Goal: Task Accomplishment & Management: Use online tool/utility

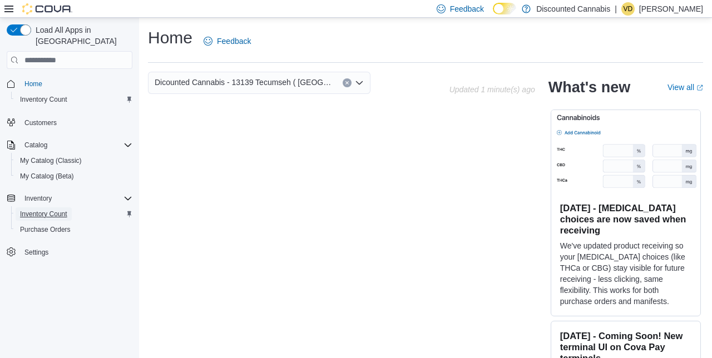
click at [69, 208] on link "Inventory Count" at bounding box center [44, 214] width 56 height 13
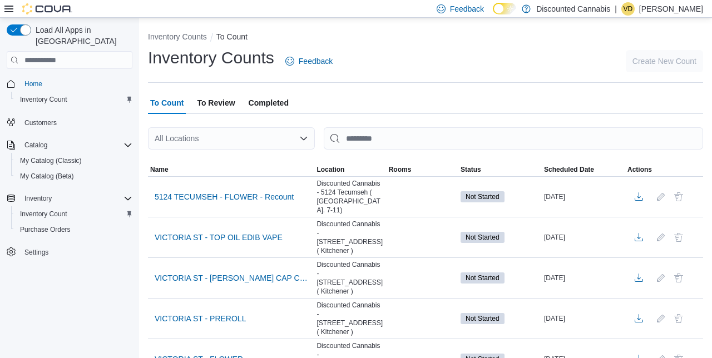
click at [296, 143] on div "All Locations" at bounding box center [231, 138] width 167 height 22
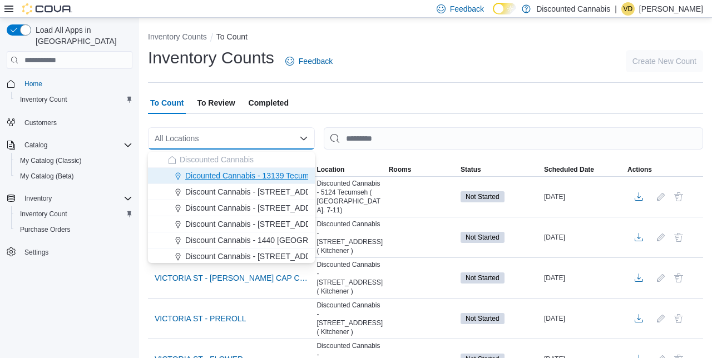
click at [298, 183] on button "Dicounted Cannabis - 13139 Tecumseh ( [GEOGRAPHIC_DATA] )" at bounding box center [231, 176] width 167 height 16
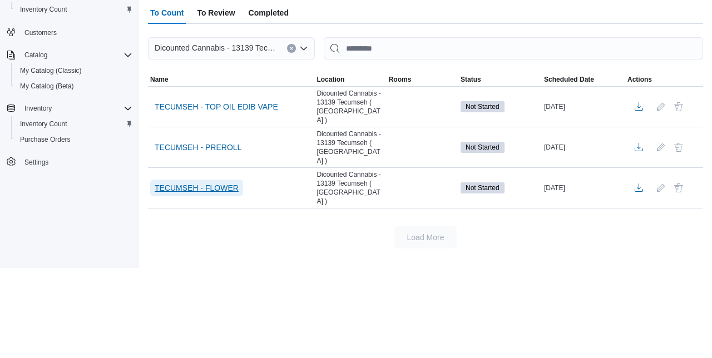
click at [200, 273] on span "TECUMSEH - FLOWER" at bounding box center [197, 278] width 84 height 11
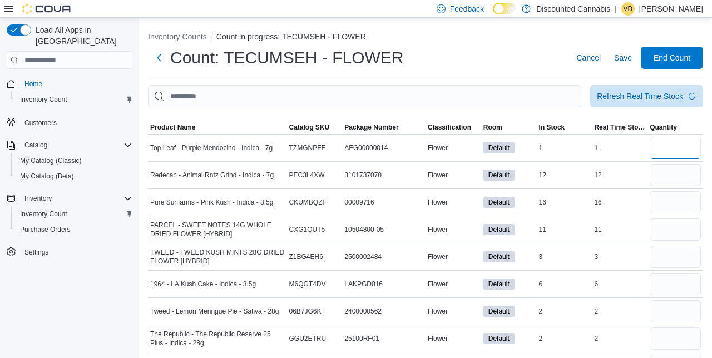
click at [670, 149] on input "number" at bounding box center [675, 148] width 51 height 22
type input "*"
type input "**"
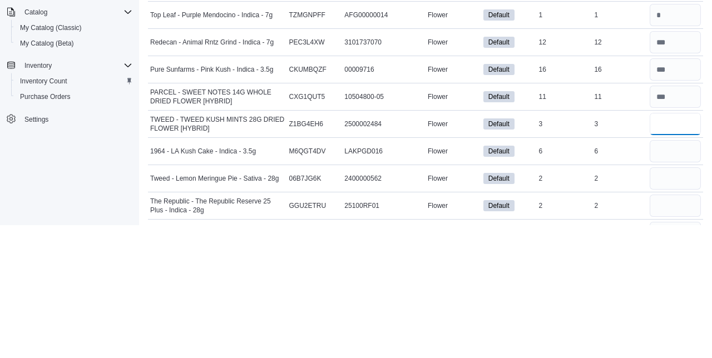
type input "*"
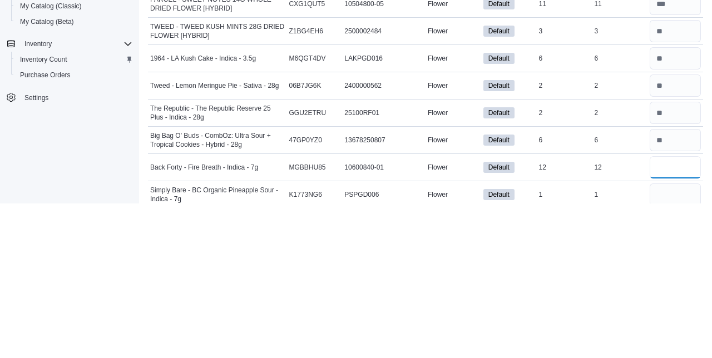
scroll to position [114, 0]
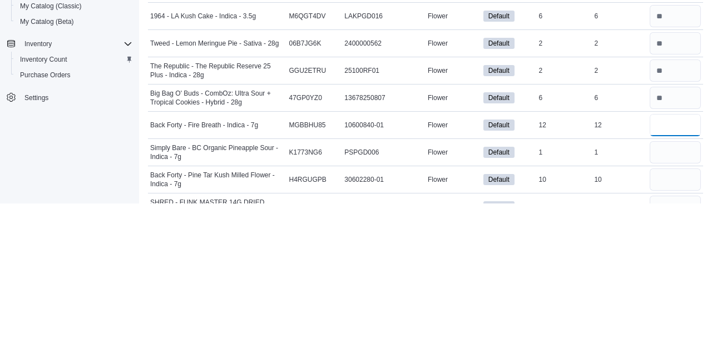
type input "**"
type input "*"
type input "**"
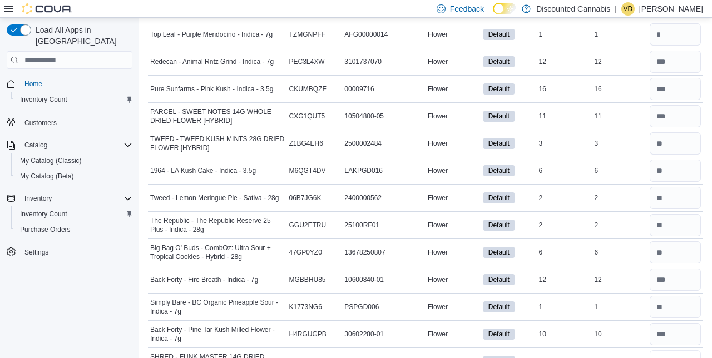
click at [684, 358] on input "number" at bounding box center [675, 362] width 51 height 22
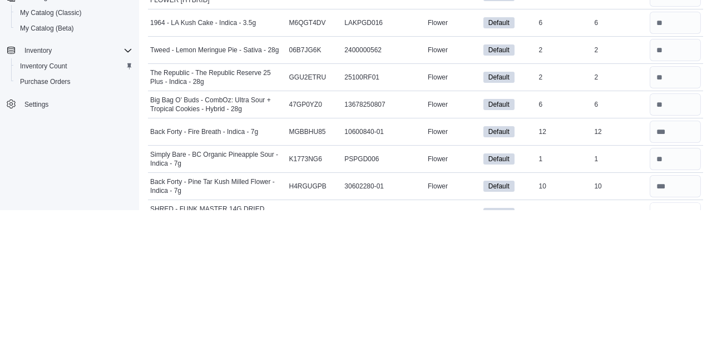
scroll to position [195, 0]
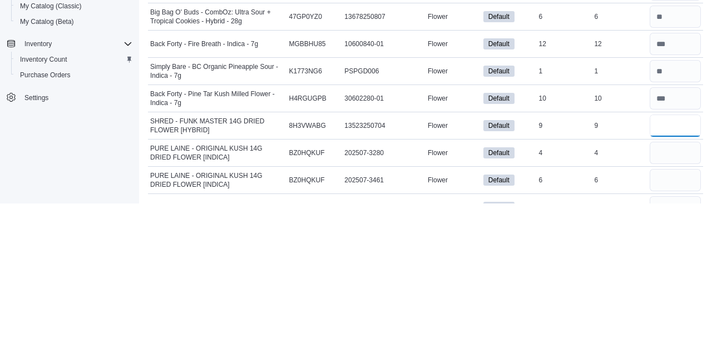
type input "*"
type input "**"
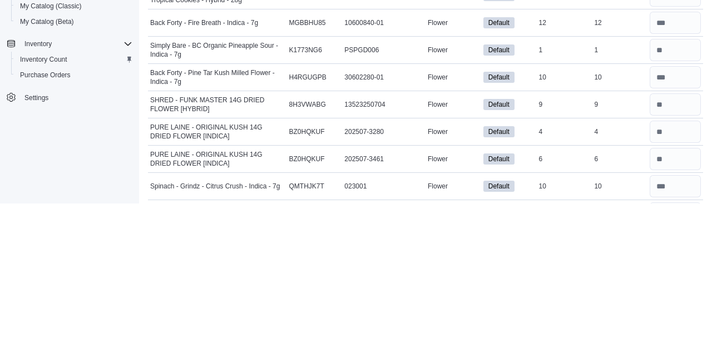
scroll to position [331, 0]
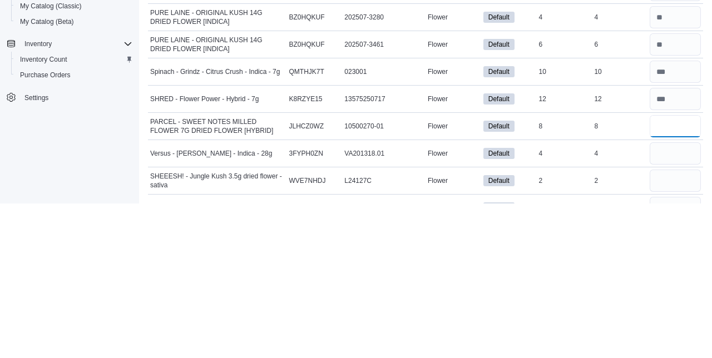
type input "*"
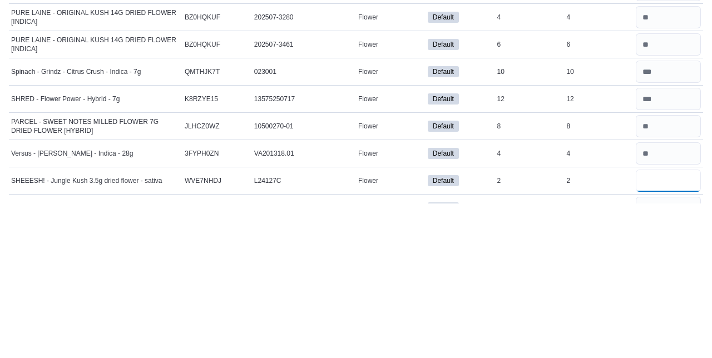
scroll to position [485, 0]
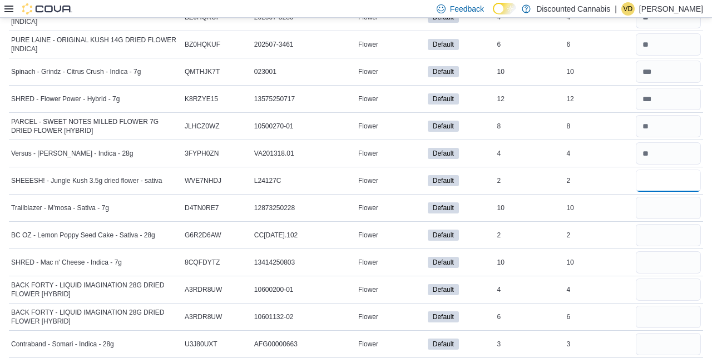
type input "*"
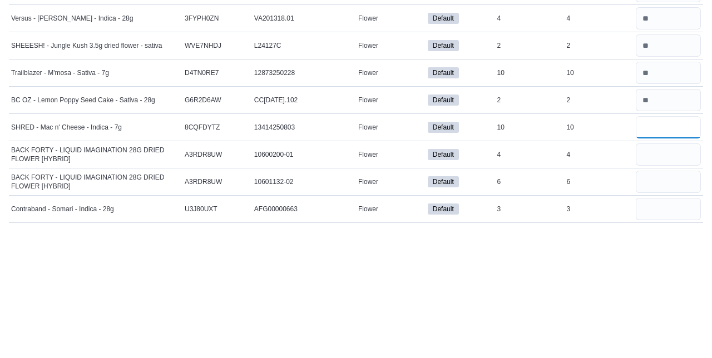
type input "**"
type input "*"
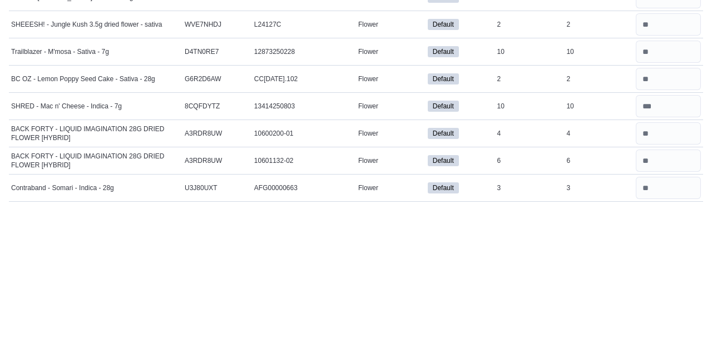
scroll to position [601, 0]
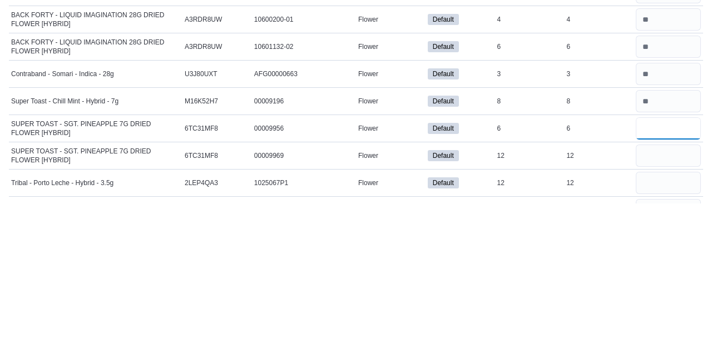
type input "*"
type input "**"
type input "*"
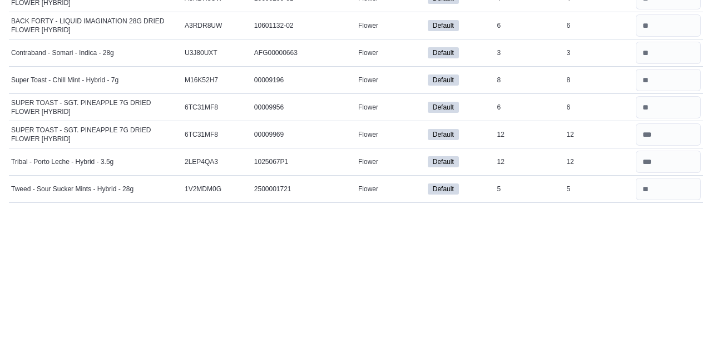
scroll to position [737, 0]
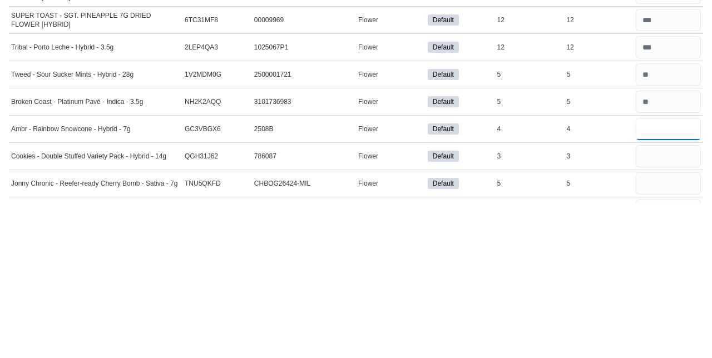
type input "*"
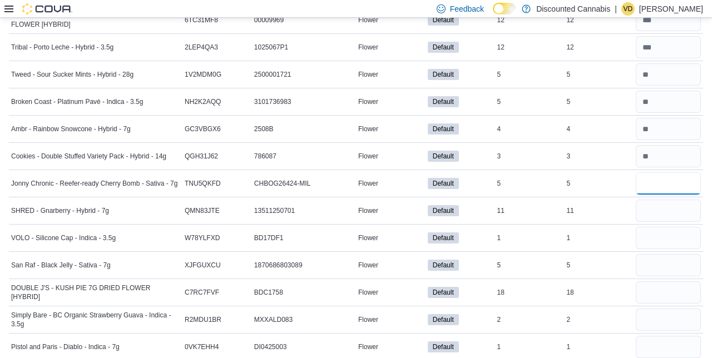
type input "*"
type input "**"
type input "*"
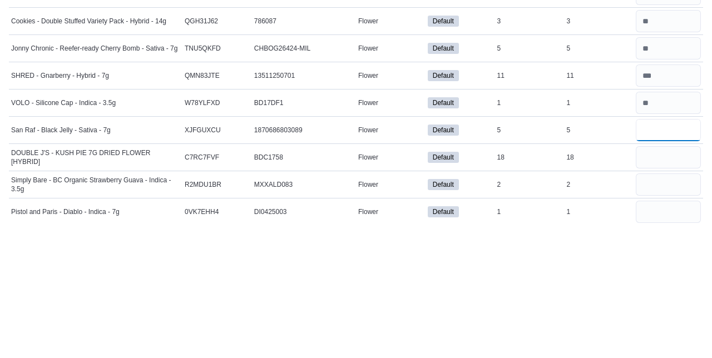
type input "*"
type input "**"
type input "*"
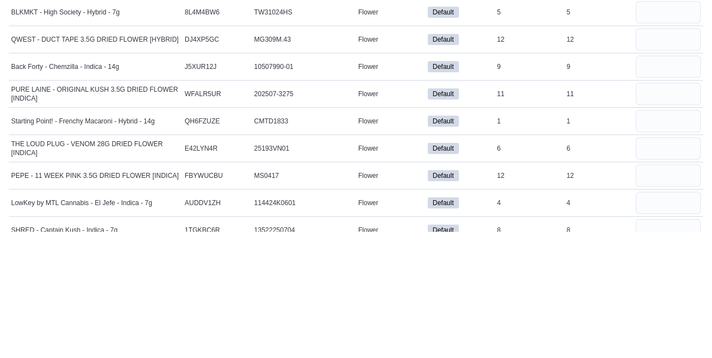
scroll to position [4291, 0]
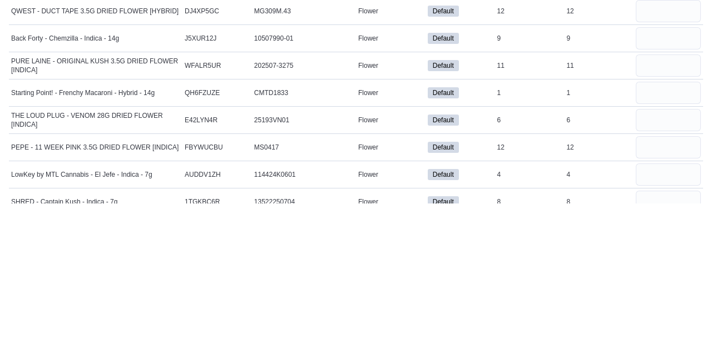
type input "**"
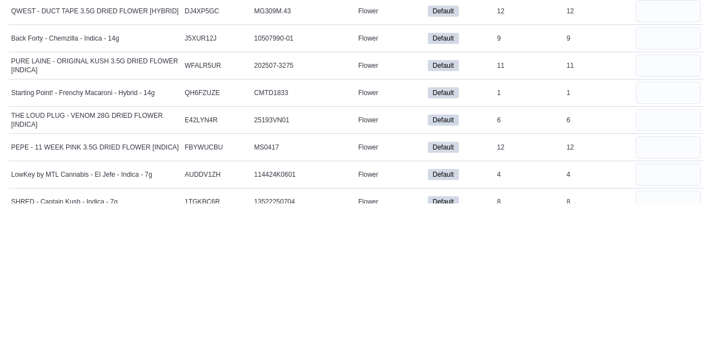
type input "**"
click at [657, 346] on input "number" at bounding box center [668, 357] width 65 height 22
type input "*"
click at [657, 318] on input "number" at bounding box center [668, 329] width 65 height 22
type input "*"
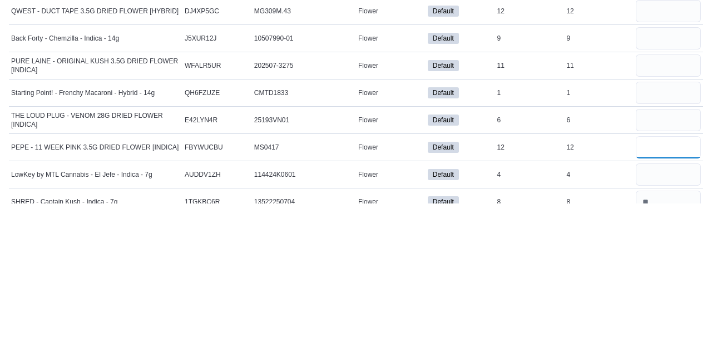
click at [661, 291] on input "number" at bounding box center [668, 302] width 65 height 22
type input "**"
click at [664, 264] on input "number" at bounding box center [668, 275] width 65 height 22
type input "*"
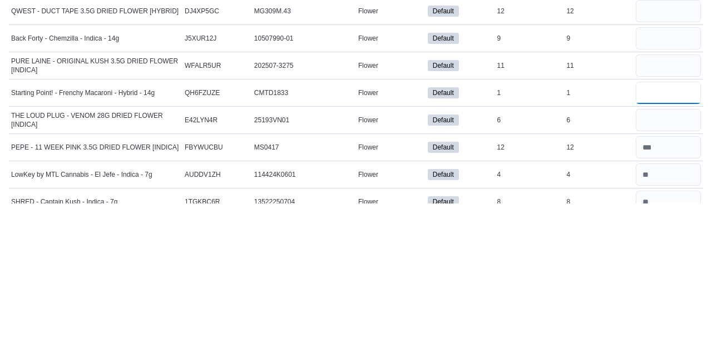
click at [676, 237] on input "number" at bounding box center [668, 248] width 65 height 22
click at [658, 237] on input "*" at bounding box center [668, 248] width 65 height 22
type input "*"
click at [666, 234] on div "*" at bounding box center [669, 247] width 70 height 27
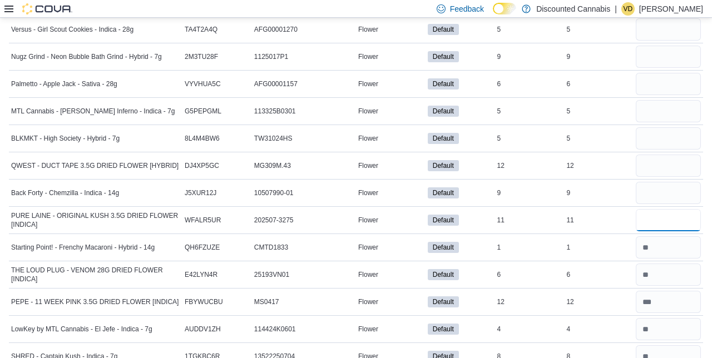
click at [663, 209] on input "number" at bounding box center [668, 220] width 65 height 22
type input "**"
click at [665, 182] on input "number" at bounding box center [668, 193] width 65 height 22
click at [651, 182] on input "number" at bounding box center [668, 193] width 65 height 22
type input "*"
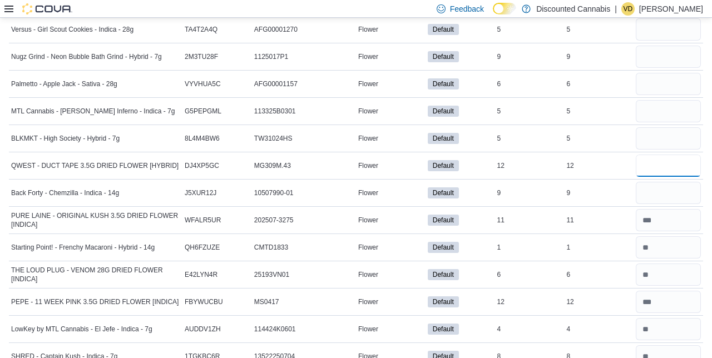
click at [658, 155] on input "number" at bounding box center [668, 166] width 65 height 22
type input "**"
click at [648, 127] on input "number" at bounding box center [668, 138] width 65 height 22
type input "*"
click at [672, 100] on input "number" at bounding box center [668, 111] width 65 height 22
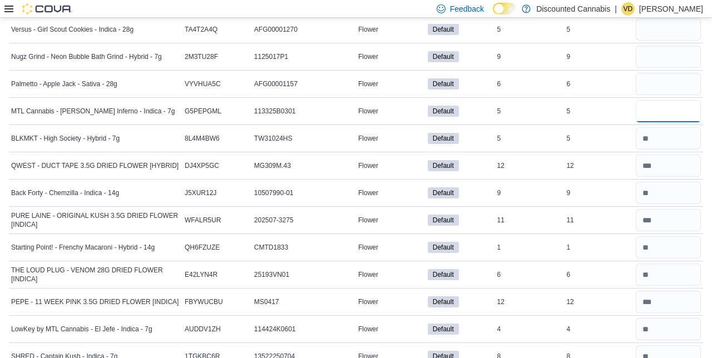
type input "*"
click at [663, 73] on input "number" at bounding box center [668, 84] width 65 height 22
type input "*"
click at [655, 46] on input "number" at bounding box center [668, 57] width 65 height 22
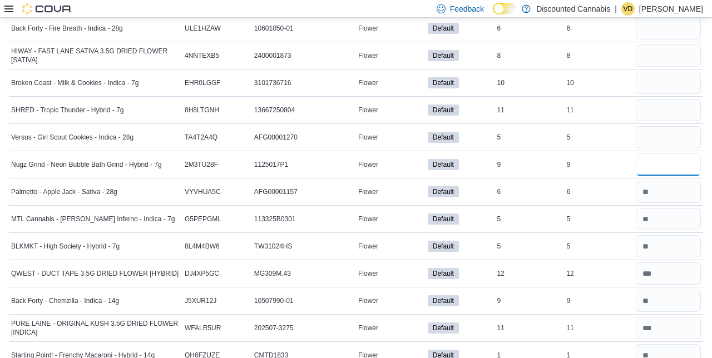
scroll to position [4182, 0]
type input "*"
click at [660, 127] on input "number" at bounding box center [668, 138] width 65 height 22
type input "*"
click at [655, 100] on input "number" at bounding box center [668, 111] width 65 height 22
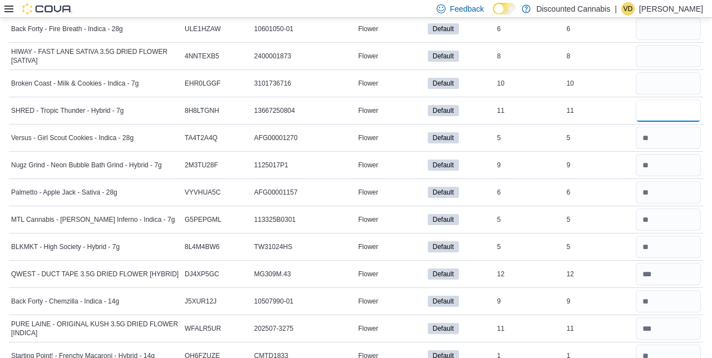
type input "**"
click at [653, 72] on input "number" at bounding box center [668, 83] width 65 height 22
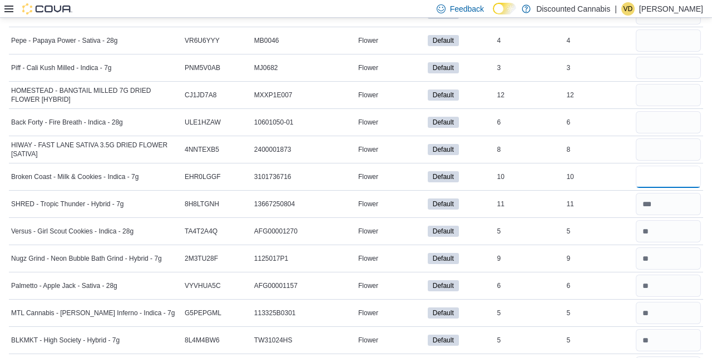
scroll to position [4087, 0]
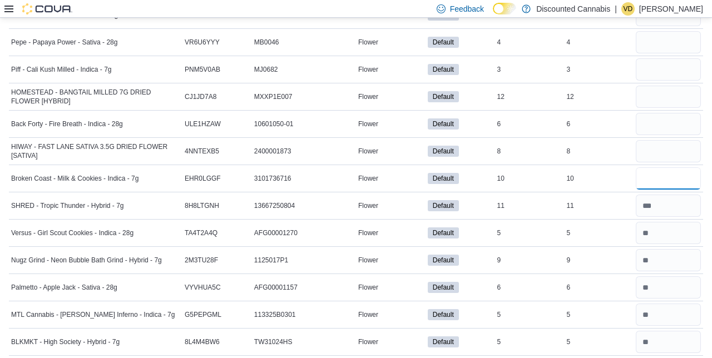
type input "**"
click at [663, 140] on input "number" at bounding box center [668, 151] width 65 height 22
type input "*"
click at [662, 113] on input "number" at bounding box center [668, 124] width 65 height 22
type input "*"
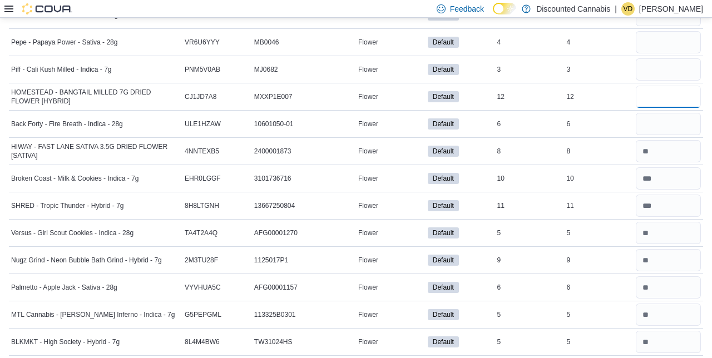
click at [644, 86] on input "number" at bounding box center [668, 97] width 65 height 22
type input "*"
type input "**"
click at [652, 58] on input "number" at bounding box center [668, 69] width 65 height 22
click at [662, 58] on input "number" at bounding box center [668, 69] width 65 height 22
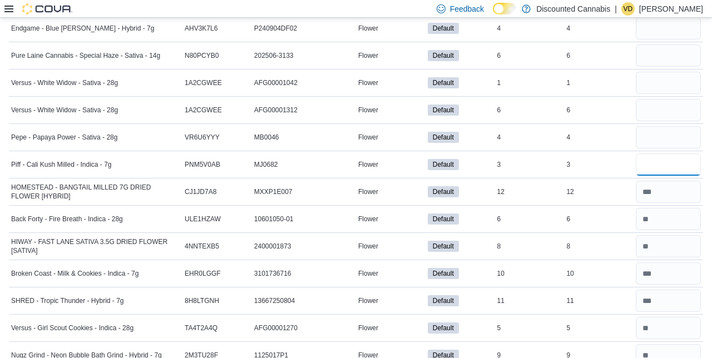
scroll to position [3991, 0]
type input "*"
click at [664, 127] on input "number" at bounding box center [668, 138] width 65 height 22
type input "*"
click at [663, 100] on input "number" at bounding box center [668, 111] width 65 height 22
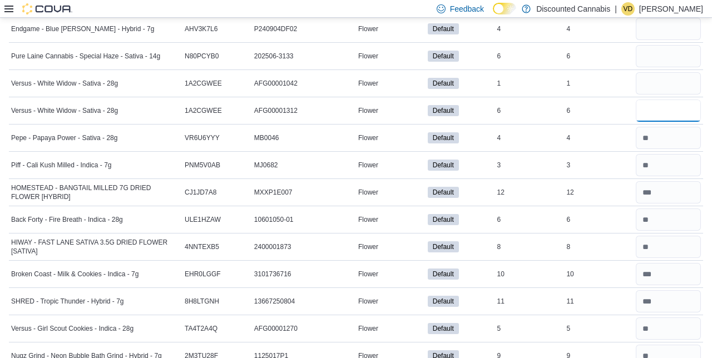
type input "*"
click at [680, 72] on input "number" at bounding box center [668, 83] width 65 height 22
type input "*"
click at [661, 45] on input "number" at bounding box center [668, 56] width 65 height 22
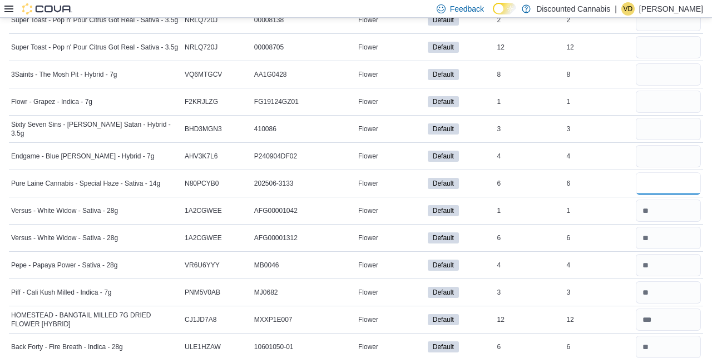
scroll to position [3863, 0]
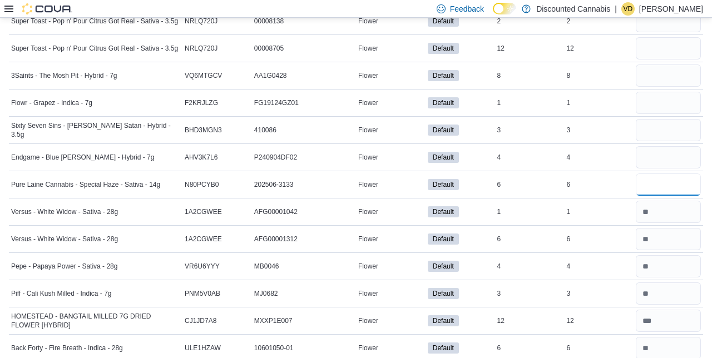
type input "*"
click at [659, 146] on input "number" at bounding box center [668, 157] width 65 height 22
type input "*"
click at [662, 119] on input "number" at bounding box center [668, 130] width 65 height 22
type input "*"
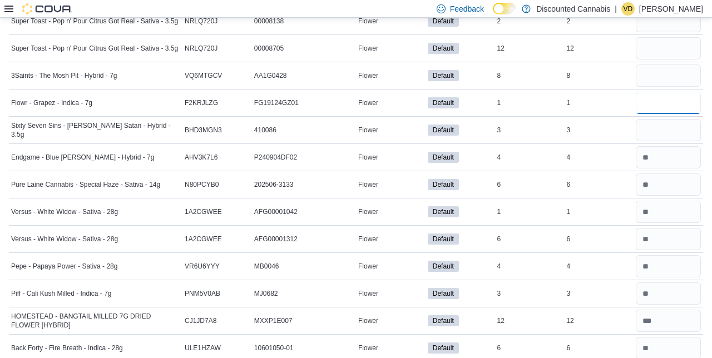
click at [670, 92] on input "number" at bounding box center [668, 103] width 65 height 22
type input "*"
click at [654, 65] on input "number" at bounding box center [668, 76] width 65 height 22
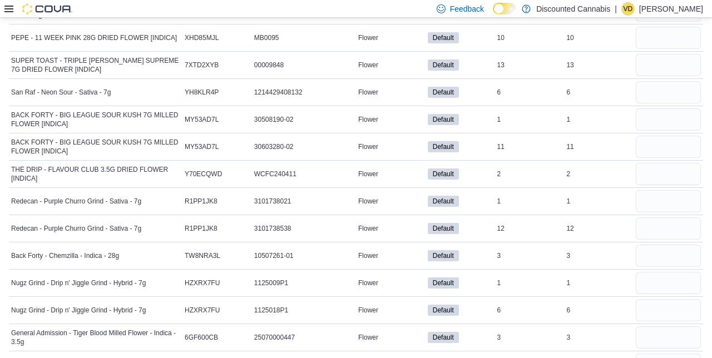
scroll to position [2673, 0]
type input "*"
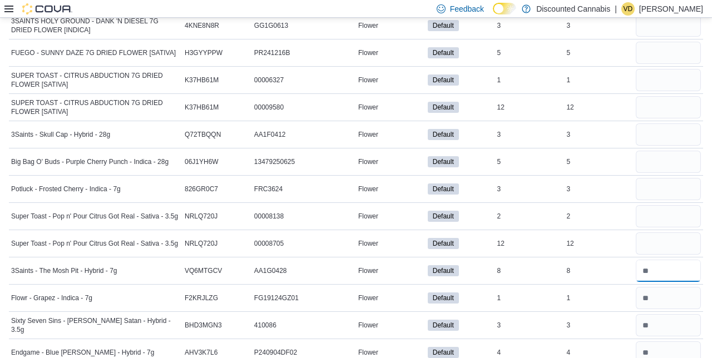
scroll to position [3690, 0]
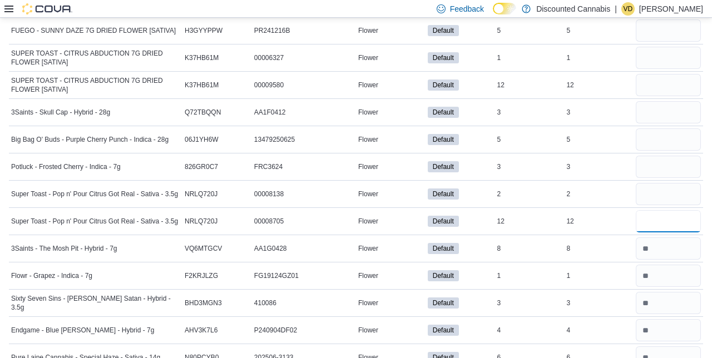
click at [652, 210] on input "number" at bounding box center [668, 221] width 65 height 22
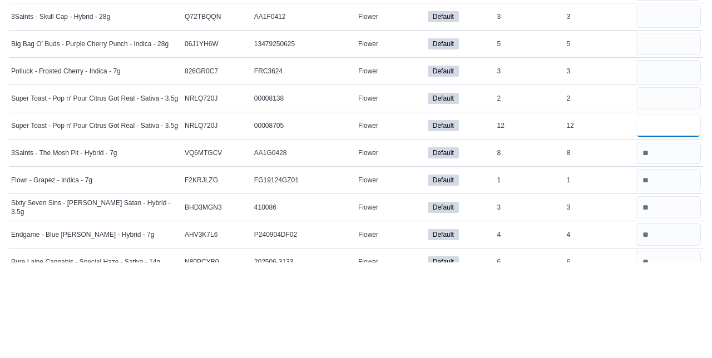
type input "**"
click at [666, 183] on input "number" at bounding box center [668, 194] width 65 height 22
type input "*"
click at [667, 156] on input "number" at bounding box center [668, 167] width 65 height 22
type input "*"
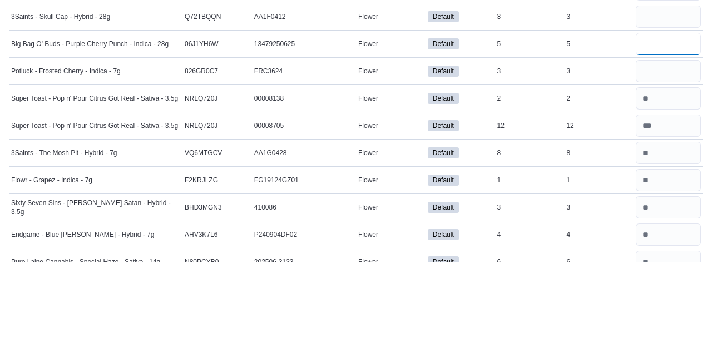
click at [654, 129] on input "number" at bounding box center [668, 140] width 65 height 22
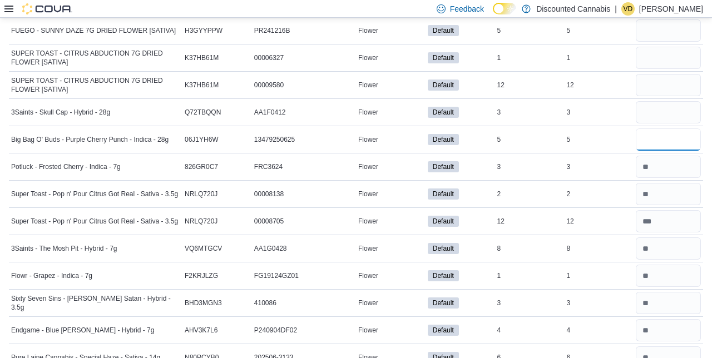
click at [667, 129] on input "number" at bounding box center [668, 140] width 65 height 22
type input "*"
click at [670, 101] on input "number" at bounding box center [668, 112] width 65 height 22
type input "*"
click at [669, 74] on input "number" at bounding box center [668, 85] width 65 height 22
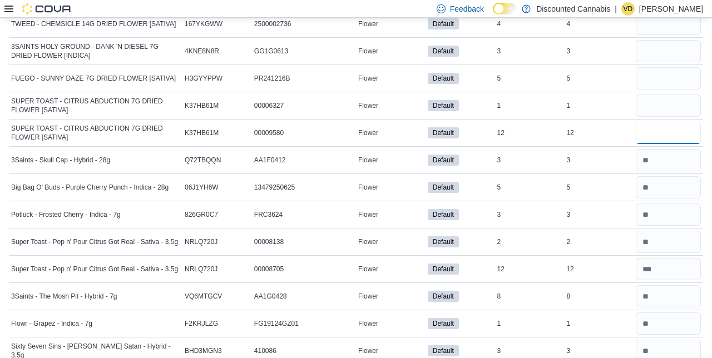
scroll to position [3640, 0]
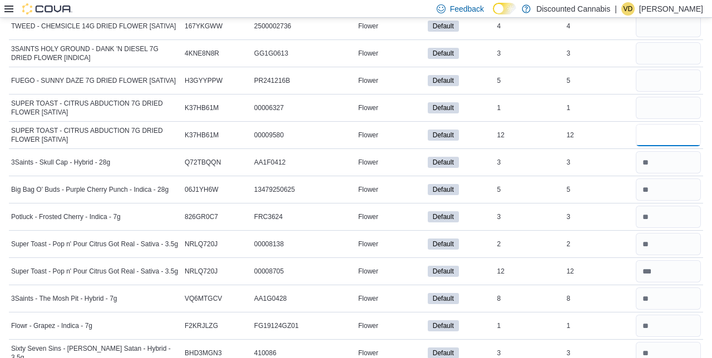
type input "**"
click at [654, 97] on input "number" at bounding box center [668, 108] width 65 height 22
type input "*"
click at [671, 70] on input "number" at bounding box center [668, 81] width 65 height 22
type input "*"
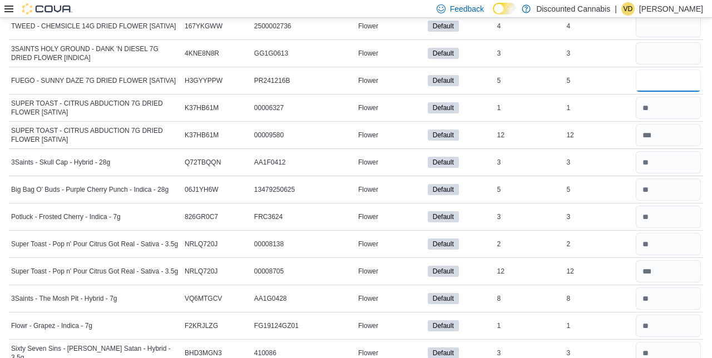
type input "*"
click at [654, 42] on input "number" at bounding box center [668, 53] width 65 height 22
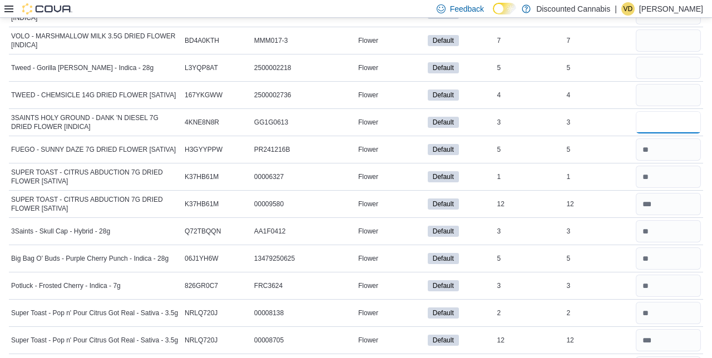
scroll to position [3570, 0]
type input "*"
click at [654, 85] on input "number" at bounding box center [668, 96] width 65 height 22
type input "*"
click at [673, 57] on input "number" at bounding box center [668, 68] width 65 height 22
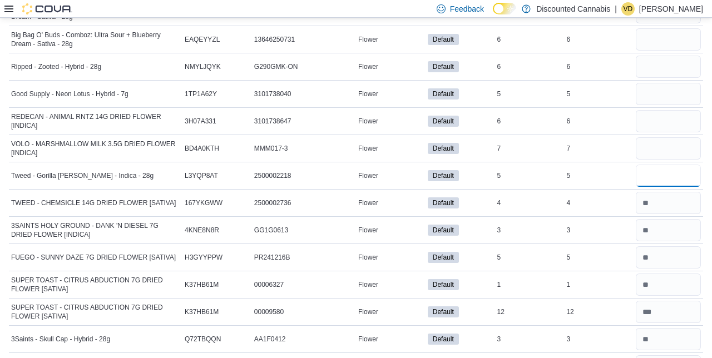
scroll to position [3460, 0]
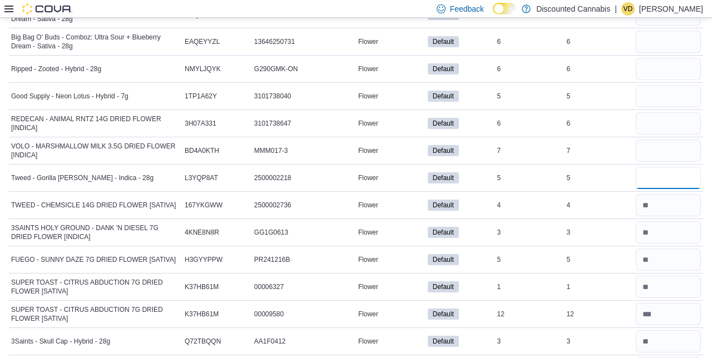
type input "*"
click at [670, 140] on input "number" at bounding box center [668, 151] width 65 height 22
type input "*"
click at [679, 112] on input "number" at bounding box center [668, 123] width 65 height 22
type input "*"
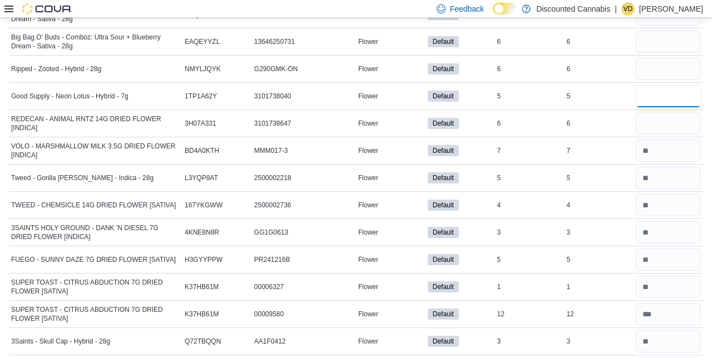
click at [653, 85] on input "number" at bounding box center [668, 96] width 65 height 22
click at [658, 85] on input "number" at bounding box center [668, 96] width 65 height 22
type input "*"
click at [664, 58] on input "number" at bounding box center [668, 69] width 65 height 22
type input "*"
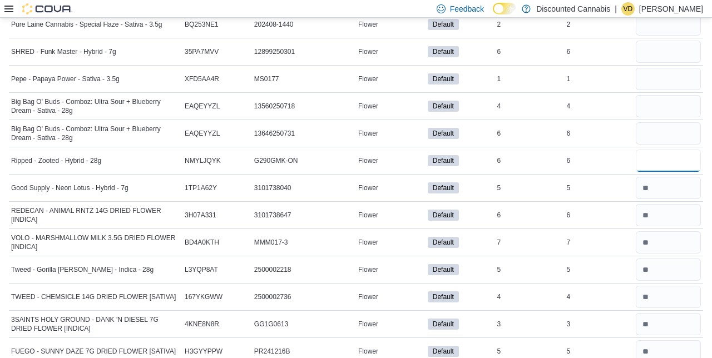
scroll to position [3368, 0]
type input "*"
click at [662, 123] on input "number" at bounding box center [668, 134] width 65 height 22
type input "*"
click at [648, 96] on input "number" at bounding box center [668, 107] width 65 height 22
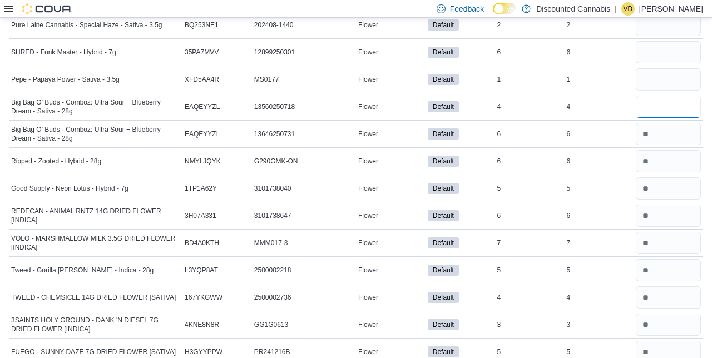
type input "*"
click at [653, 68] on input "number" at bounding box center [668, 79] width 65 height 22
type input "*"
click at [654, 68] on input "number" at bounding box center [668, 79] width 65 height 22
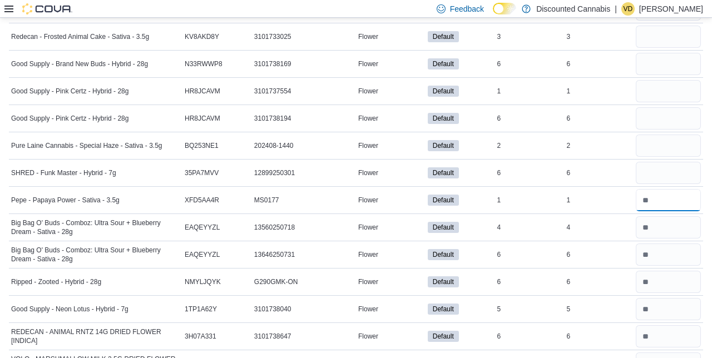
scroll to position [3246, 0]
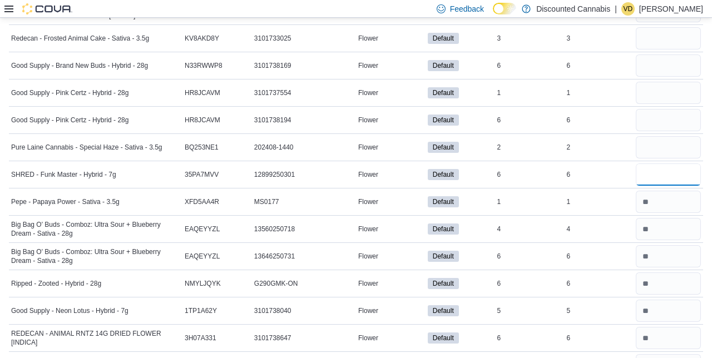
click at [659, 164] on input "number" at bounding box center [668, 175] width 65 height 22
click at [664, 136] on input "number" at bounding box center [668, 147] width 65 height 22
type input "*"
click at [647, 164] on input "number" at bounding box center [668, 175] width 65 height 22
type input "*"
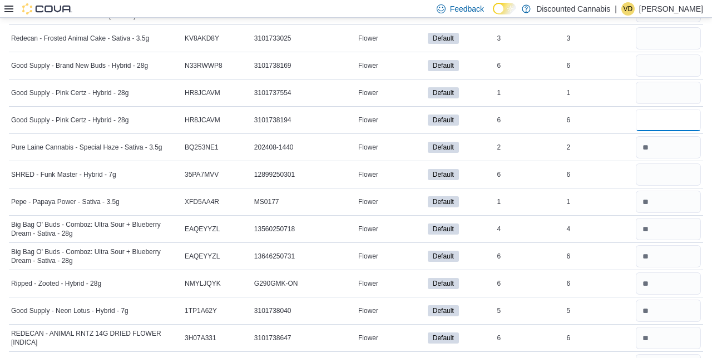
click at [664, 109] on input "number" at bounding box center [668, 120] width 65 height 22
type input "*"
click at [666, 82] on input "number" at bounding box center [668, 93] width 65 height 22
type input "*"
click at [663, 55] on input "number" at bounding box center [668, 66] width 65 height 22
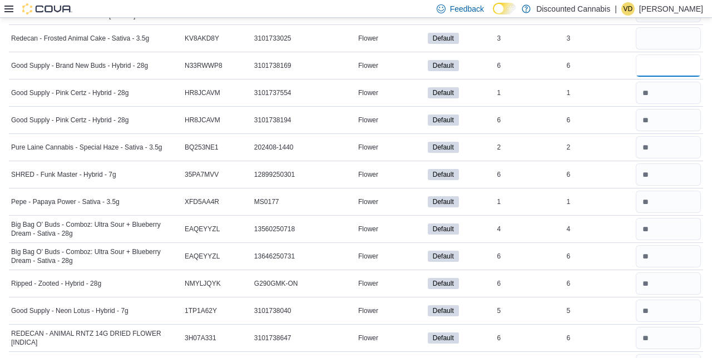
type input "*"
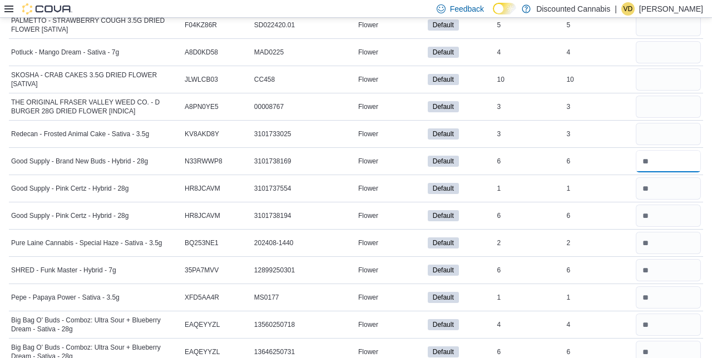
scroll to position [3147, 0]
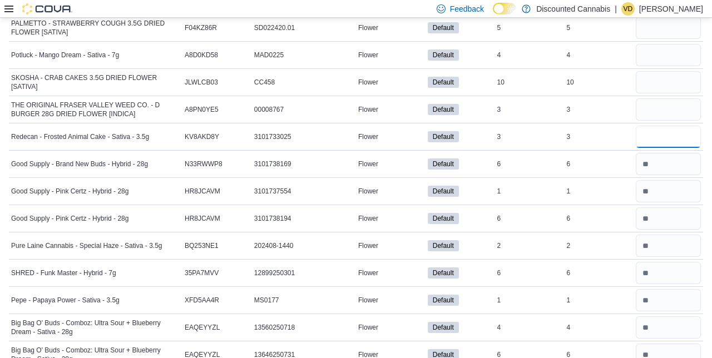
click at [669, 126] on input "number" at bounding box center [668, 137] width 65 height 22
type input "*"
click at [685, 99] on input "number" at bounding box center [668, 110] width 65 height 22
type input "*"
click at [664, 71] on input "number" at bounding box center [668, 82] width 65 height 22
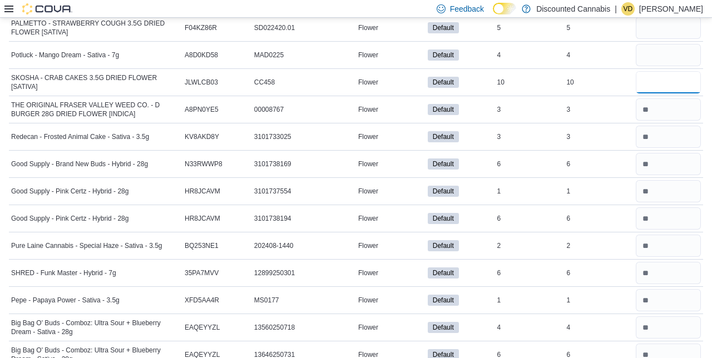
type input "**"
click at [649, 69] on div "**" at bounding box center [669, 82] width 70 height 27
click at [667, 44] on input "number" at bounding box center [668, 55] width 65 height 22
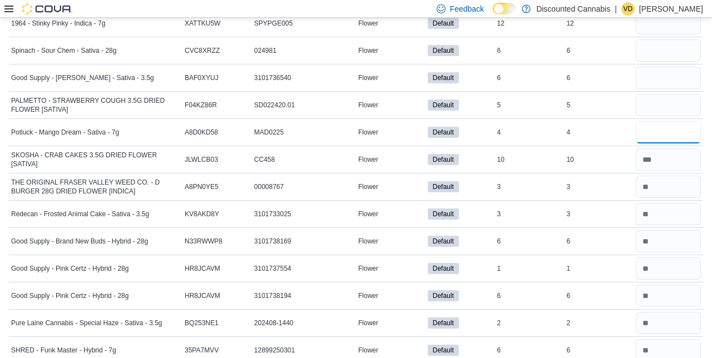
scroll to position [3069, 0]
click at [662, 95] on input "number" at bounding box center [668, 106] width 65 height 22
click at [666, 67] on input "number" at bounding box center [668, 78] width 65 height 22
click at [645, 40] on input "number" at bounding box center [668, 51] width 65 height 22
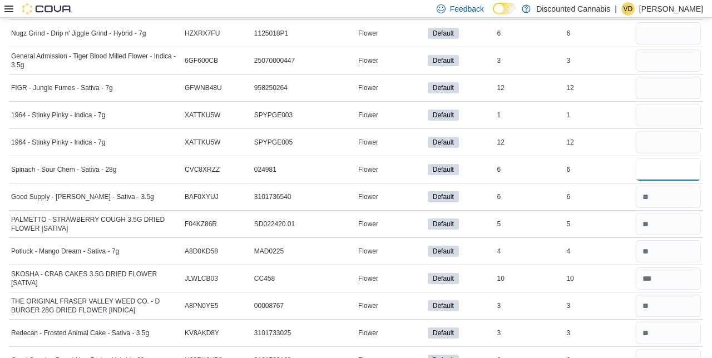
scroll to position [2948, 0]
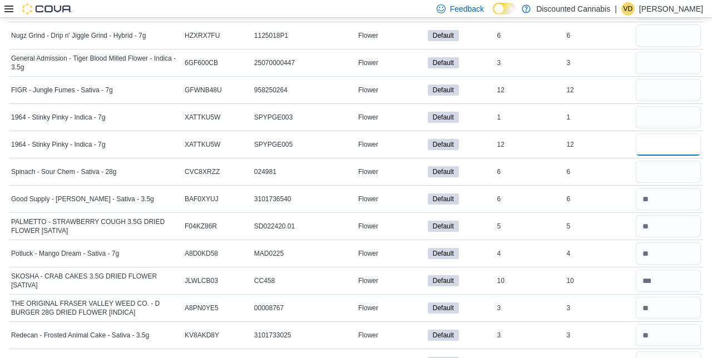
click at [649, 134] on input "number" at bounding box center [668, 145] width 65 height 22
click at [654, 110] on input "number" at bounding box center [668, 117] width 65 height 22
click at [662, 79] on input "number" at bounding box center [668, 90] width 65 height 22
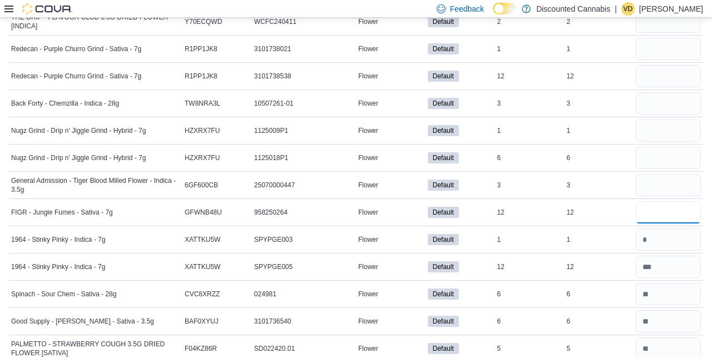
scroll to position [2825, 0]
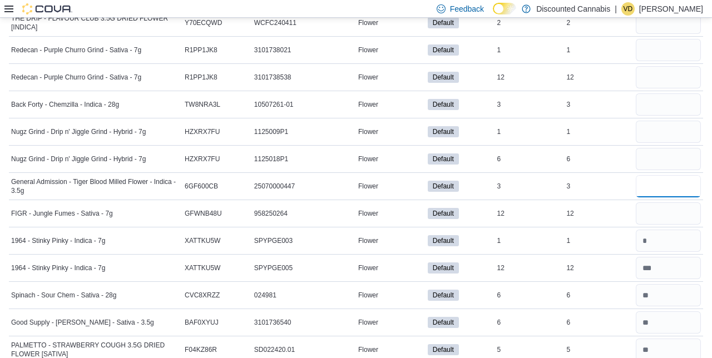
click at [659, 175] on input "number" at bounding box center [668, 186] width 65 height 22
click at [678, 173] on div "*" at bounding box center [669, 186] width 70 height 27
click at [668, 148] on input "number" at bounding box center [668, 159] width 65 height 22
click at [666, 121] on input "number" at bounding box center [668, 132] width 65 height 22
click at [651, 93] on input "number" at bounding box center [668, 104] width 65 height 22
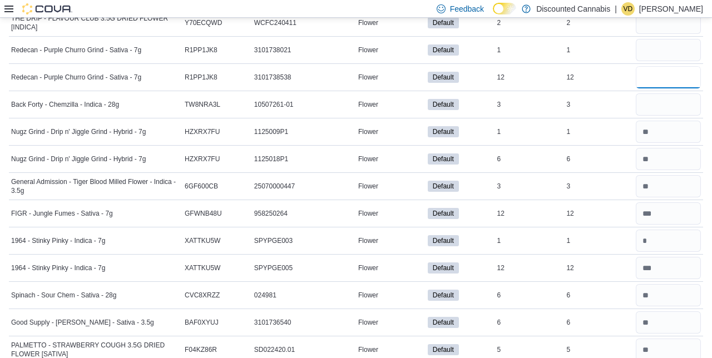
click at [666, 66] on input "number" at bounding box center [668, 77] width 65 height 22
click at [666, 39] on input "number" at bounding box center [668, 50] width 65 height 22
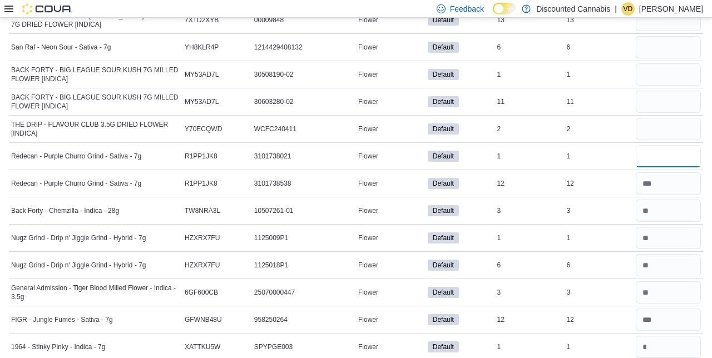
scroll to position [2717, 0]
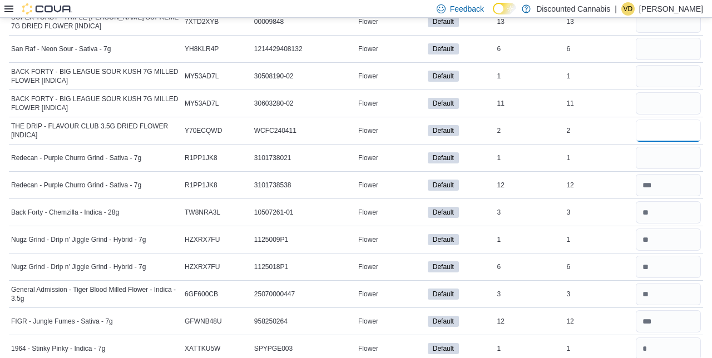
click at [666, 120] on input "number" at bounding box center [668, 131] width 65 height 22
click at [663, 92] on input "number" at bounding box center [668, 103] width 65 height 22
click at [671, 65] on input "number" at bounding box center [668, 76] width 65 height 22
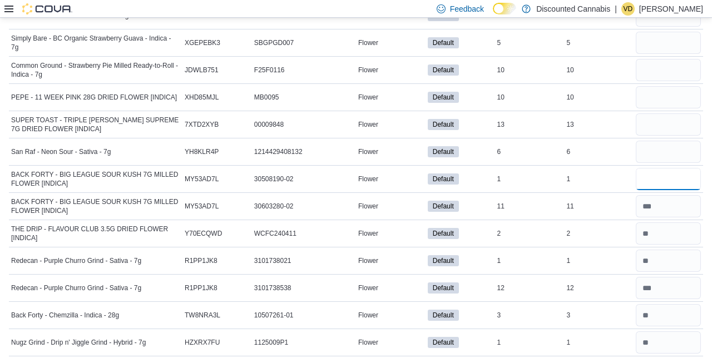
scroll to position [2613, 0]
click at [668, 141] on input "number" at bounding box center [668, 152] width 65 height 22
click at [659, 141] on input "*" at bounding box center [668, 152] width 65 height 22
click at [677, 141] on input "*" at bounding box center [668, 152] width 65 height 22
click at [673, 114] on input "number" at bounding box center [668, 125] width 65 height 22
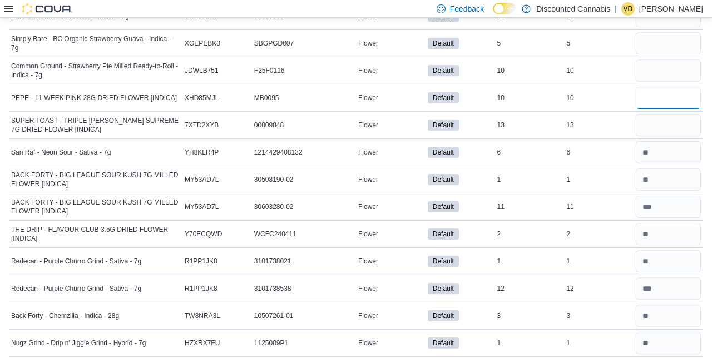
click at [662, 87] on input "number" at bounding box center [668, 98] width 65 height 22
click at [653, 60] on input "number" at bounding box center [668, 71] width 65 height 22
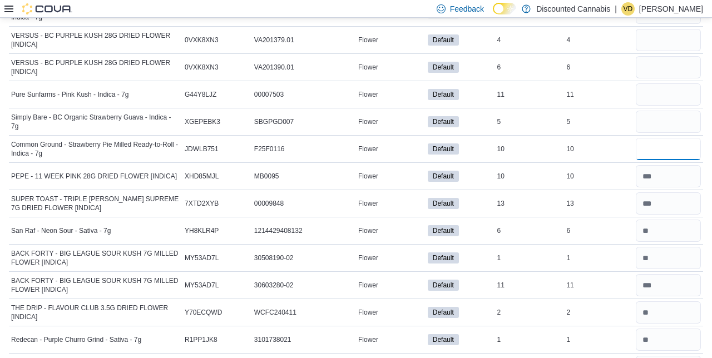
scroll to position [2534, 0]
click at [672, 111] on input "number" at bounding box center [668, 122] width 65 height 22
click at [653, 111] on input "*" at bounding box center [668, 122] width 65 height 22
click at [656, 84] on input "number" at bounding box center [668, 95] width 65 height 22
click at [660, 57] on input "number" at bounding box center [668, 68] width 65 height 22
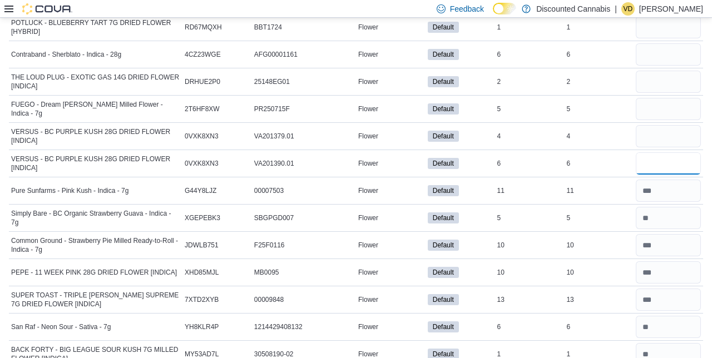
scroll to position [2434, 0]
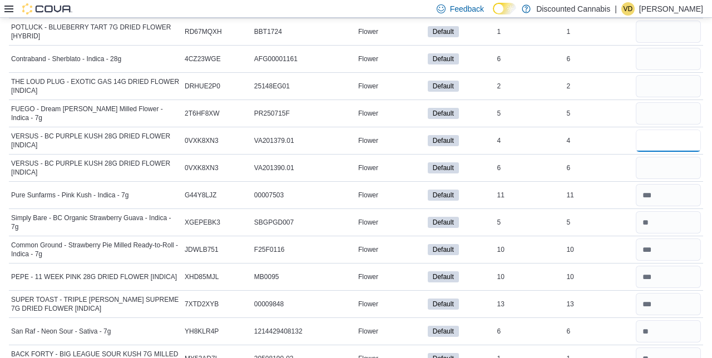
click at [666, 130] on input "number" at bounding box center [668, 141] width 65 height 22
click at [685, 85] on div at bounding box center [669, 86] width 70 height 27
click at [664, 102] on input "number" at bounding box center [668, 113] width 65 height 22
click at [652, 80] on input "number" at bounding box center [668, 86] width 65 height 22
click at [676, 49] on input "number" at bounding box center [668, 59] width 65 height 22
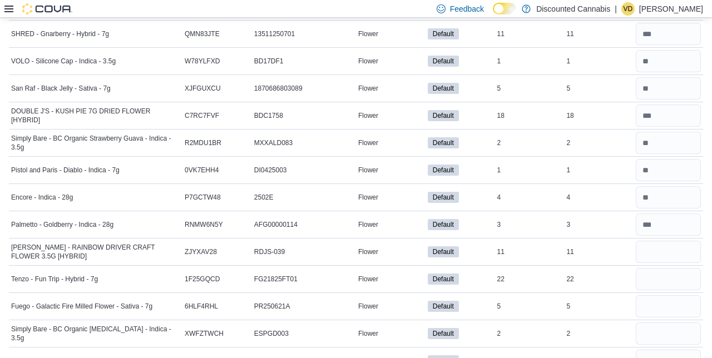
scroll to position [1067, 0]
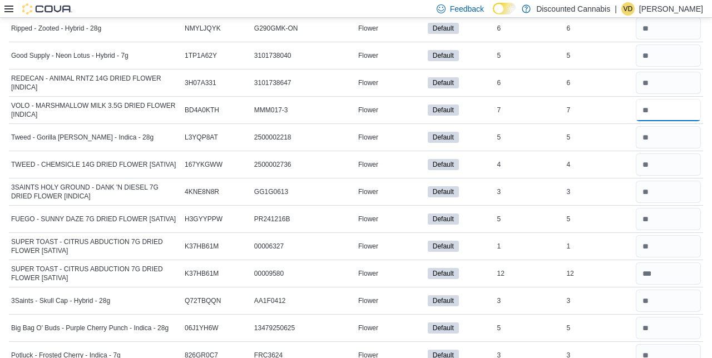
click at [644, 121] on input "number" at bounding box center [668, 110] width 65 height 22
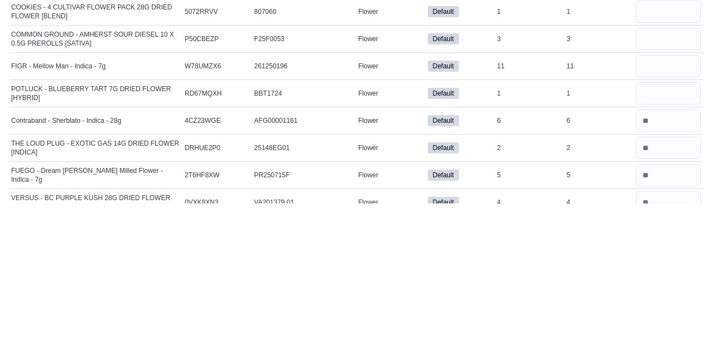
scroll to position [2218, 0]
click at [662, 244] on input "number" at bounding box center [668, 248] width 65 height 22
click at [665, 209] on input "number" at bounding box center [668, 220] width 65 height 22
click at [666, 182] on input "number" at bounding box center [668, 193] width 65 height 22
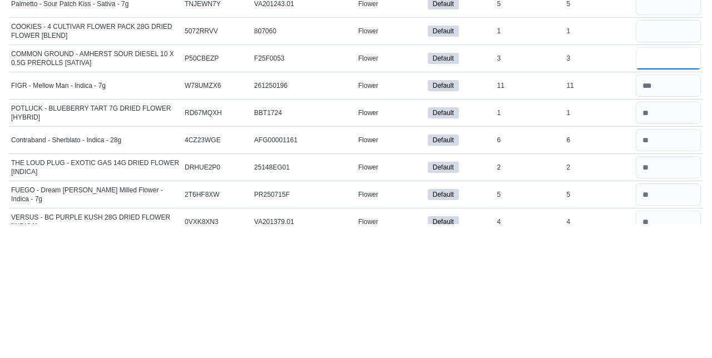
scroll to position [2219, 0]
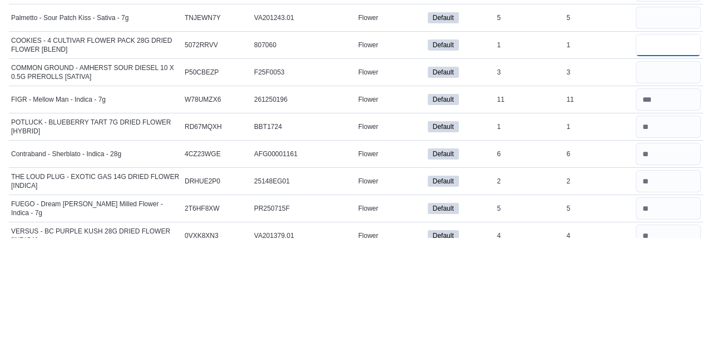
click at [656, 154] on input "number" at bounding box center [668, 165] width 65 height 22
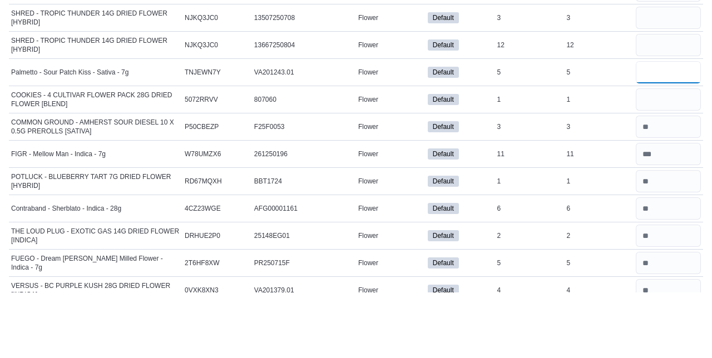
click at [666, 127] on input "number" at bounding box center [668, 138] width 65 height 22
click at [647, 100] on input "number" at bounding box center [668, 111] width 65 height 22
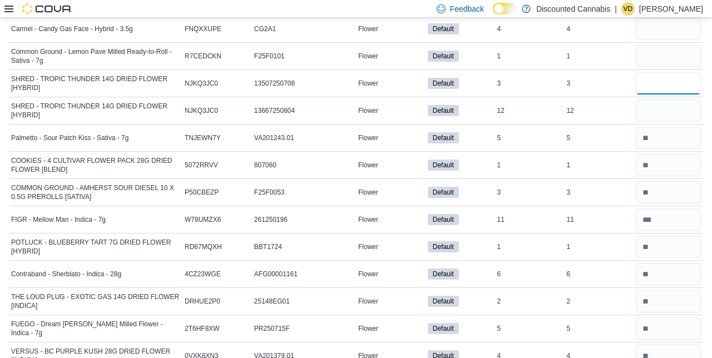
click at [653, 81] on input "number" at bounding box center [668, 83] width 65 height 22
click at [658, 45] on input "number" at bounding box center [668, 56] width 65 height 22
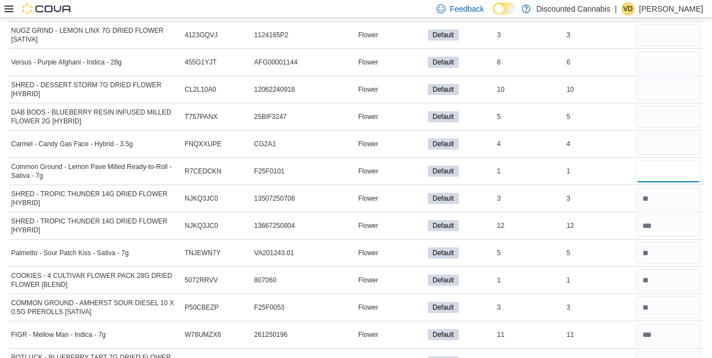
scroll to position [2101, 0]
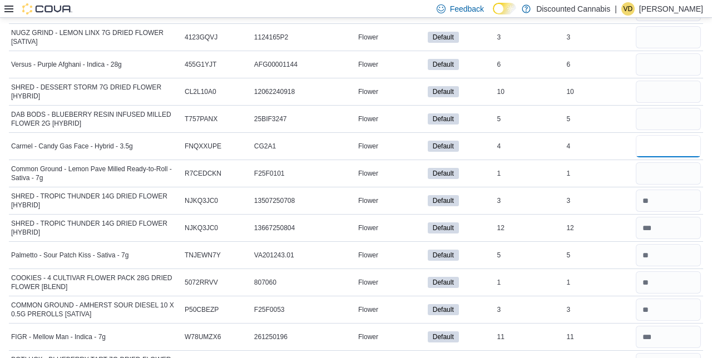
click at [667, 135] on input "number" at bounding box center [668, 146] width 65 height 22
click at [656, 108] on input "number" at bounding box center [668, 119] width 65 height 22
click at [673, 82] on input "number" at bounding box center [668, 92] width 65 height 22
click at [672, 56] on input "number" at bounding box center [668, 64] width 65 height 22
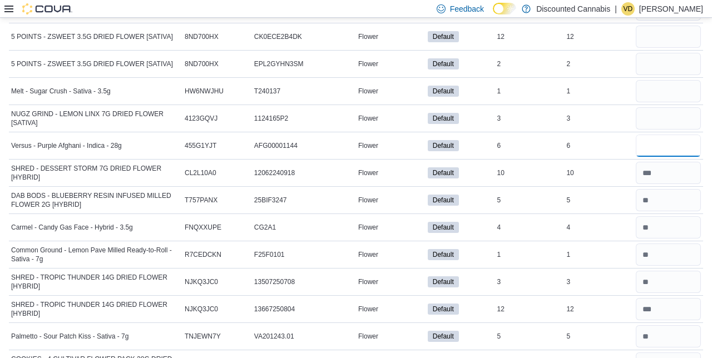
scroll to position [2019, 0]
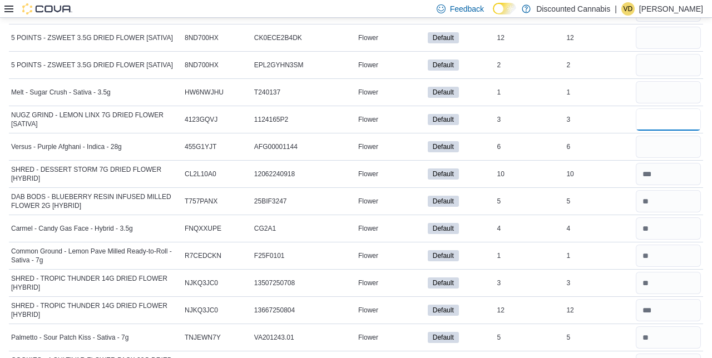
click at [666, 110] on input "number" at bounding box center [668, 120] width 65 height 22
click at [657, 81] on input "number" at bounding box center [668, 92] width 65 height 22
click at [663, 54] on input "number" at bounding box center [668, 65] width 65 height 22
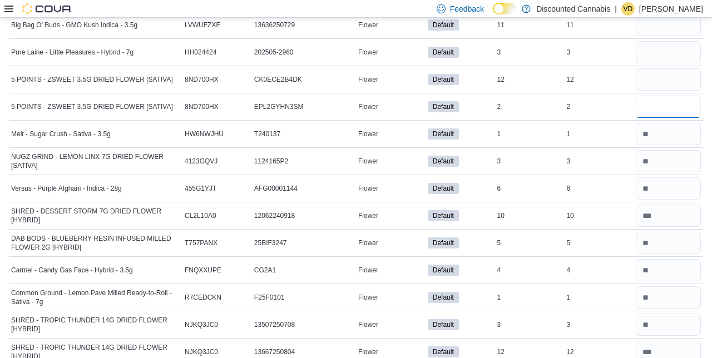
scroll to position [1977, 0]
click at [664, 69] on input "number" at bounding box center [668, 80] width 65 height 22
click at [658, 46] on input "number" at bounding box center [668, 53] width 65 height 22
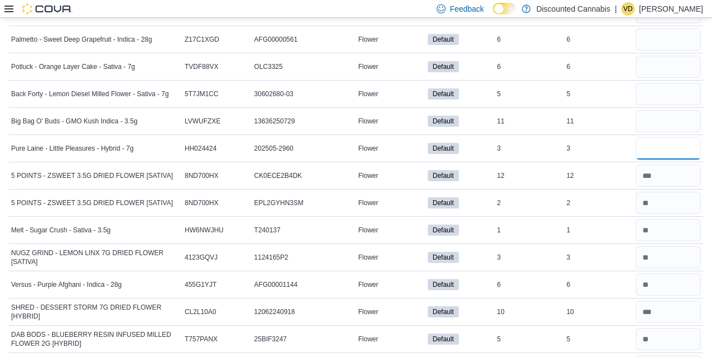
scroll to position [1878, 0]
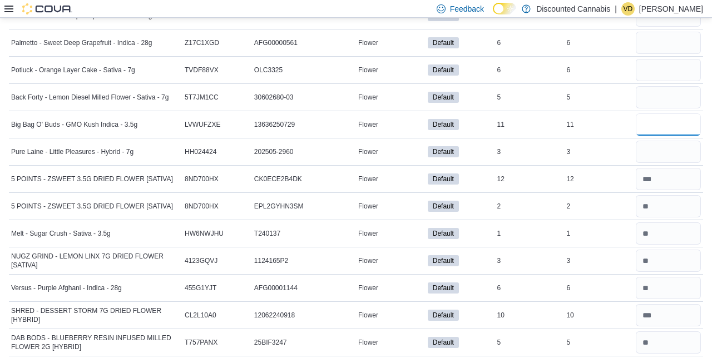
click at [664, 114] on input "number" at bounding box center [668, 125] width 65 height 22
click at [659, 90] on input "number" at bounding box center [668, 97] width 65 height 22
click at [671, 62] on input "number" at bounding box center [668, 70] width 65 height 22
click at [664, 33] on input "number" at bounding box center [668, 43] width 65 height 22
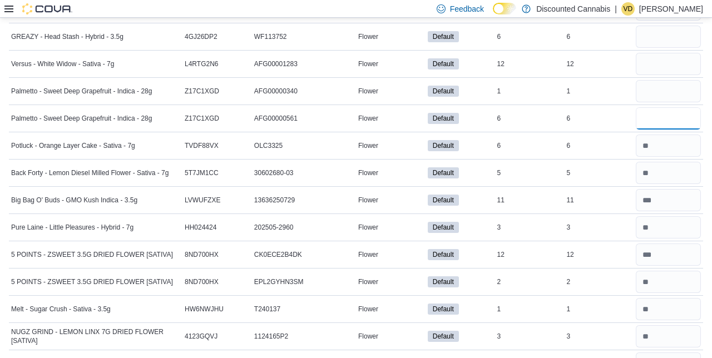
scroll to position [1799, 0]
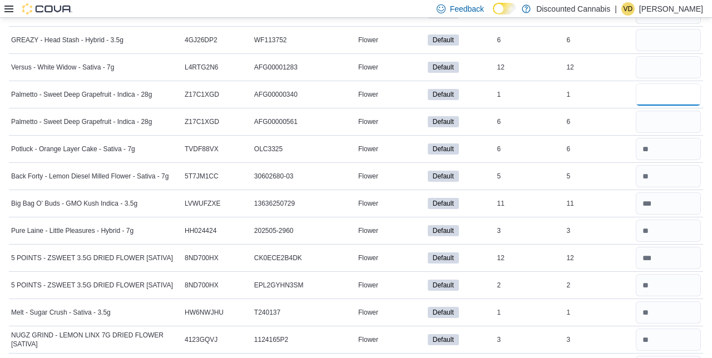
click at [674, 86] on input "number" at bounding box center [668, 94] width 65 height 22
click at [661, 68] on input "number" at bounding box center [668, 67] width 65 height 22
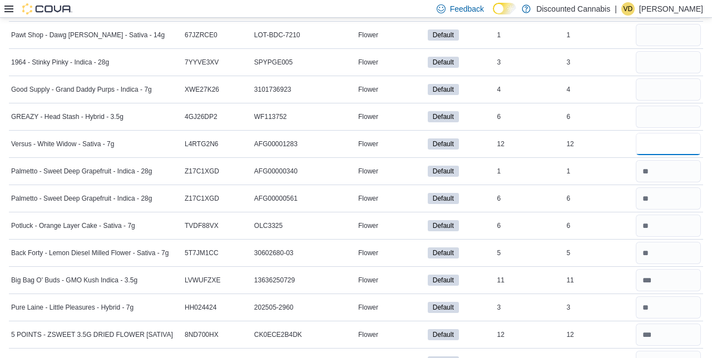
scroll to position [1722, 0]
click at [667, 109] on input "number" at bounding box center [668, 117] width 65 height 22
click at [651, 82] on input "number" at bounding box center [668, 89] width 65 height 22
click at [668, 51] on input "number" at bounding box center [668, 62] width 65 height 22
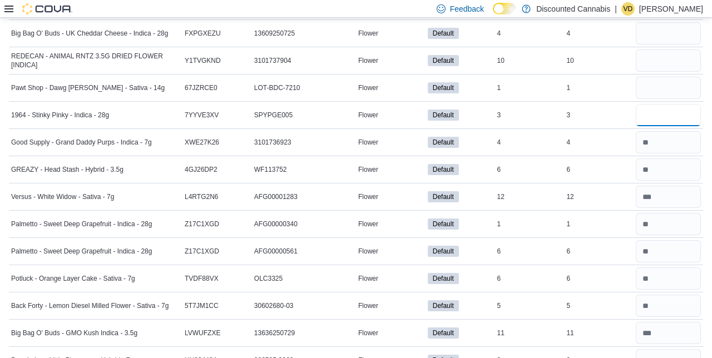
scroll to position [1668, 0]
click at [673, 80] on input "number" at bounding box center [668, 88] width 65 height 22
click at [669, 53] on input "number" at bounding box center [668, 61] width 65 height 22
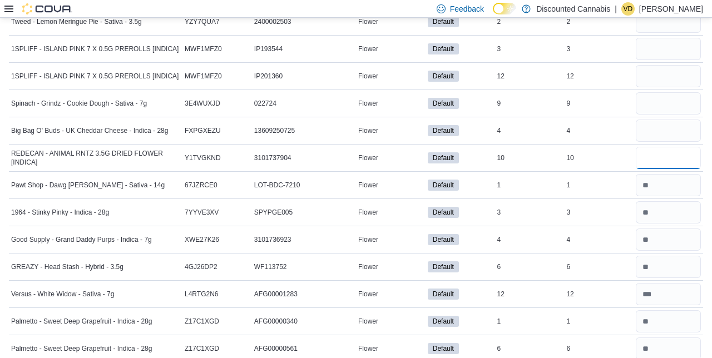
scroll to position [1569, 0]
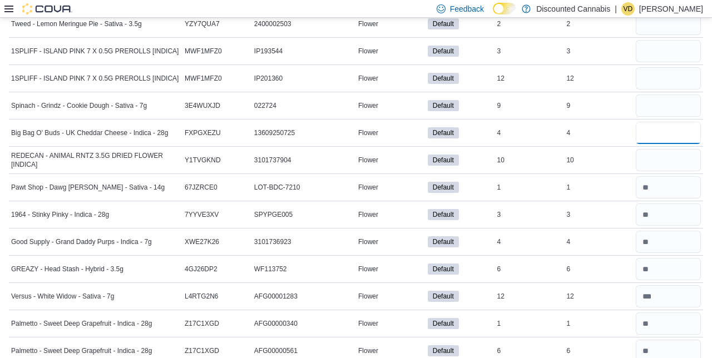
click at [667, 122] on input "number" at bounding box center [668, 133] width 65 height 22
click at [664, 97] on input "number" at bounding box center [668, 106] width 65 height 22
click at [663, 73] on input "number" at bounding box center [668, 78] width 65 height 22
click at [670, 46] on input "number" at bounding box center [668, 51] width 65 height 22
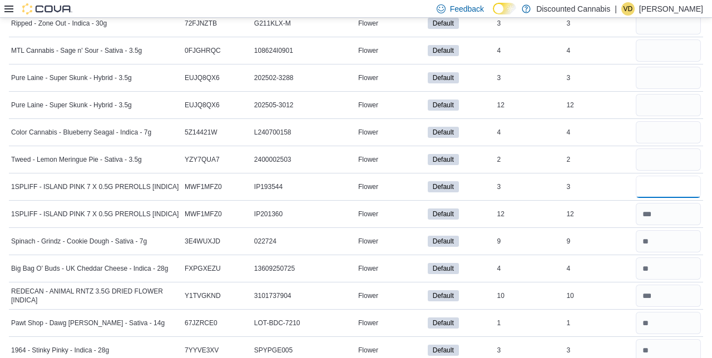
scroll to position [1432, 0]
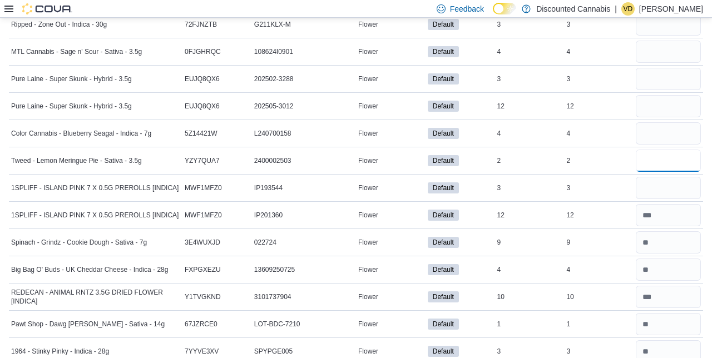
click at [662, 155] on input "number" at bounding box center [668, 161] width 65 height 22
click at [667, 129] on input "number" at bounding box center [668, 133] width 65 height 22
click at [662, 101] on input "number" at bounding box center [668, 106] width 65 height 22
click at [661, 73] on input "number" at bounding box center [668, 79] width 65 height 22
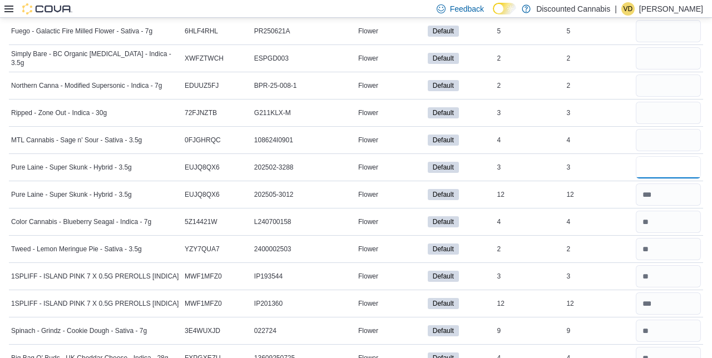
scroll to position [1344, 0]
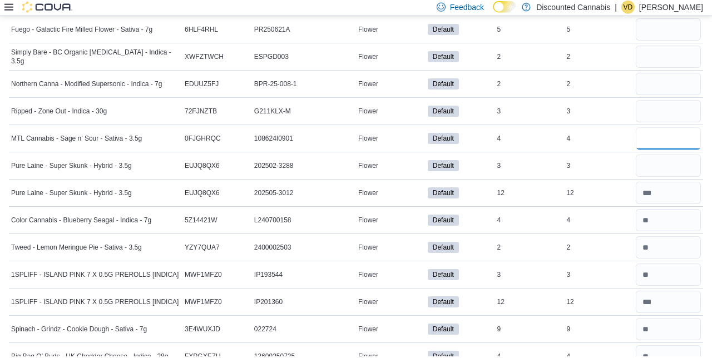
click at [662, 136] on input "number" at bounding box center [668, 140] width 65 height 22
click at [659, 105] on input "number" at bounding box center [668, 113] width 65 height 22
click at [653, 81] on input "number" at bounding box center [668, 86] width 65 height 22
click at [663, 54] on input "number" at bounding box center [668, 58] width 65 height 22
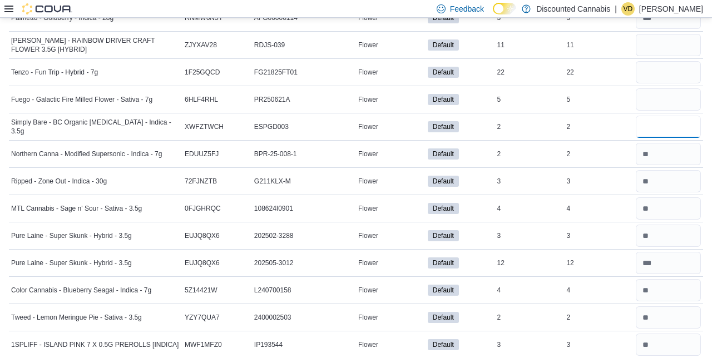
scroll to position [1238, 0]
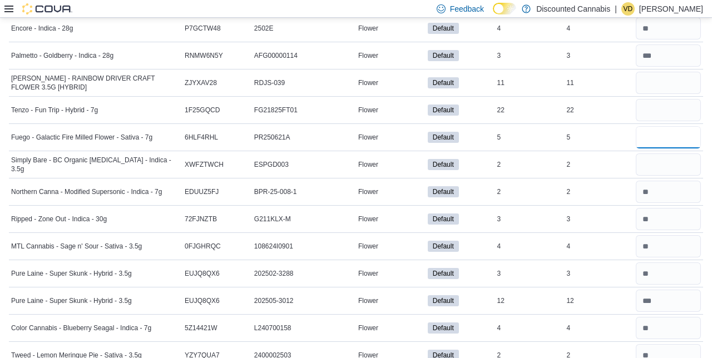
click at [659, 132] on input "number" at bounding box center [668, 137] width 65 height 22
click at [669, 105] on input "number" at bounding box center [668, 110] width 65 height 22
click at [651, 79] on input "number" at bounding box center [668, 83] width 65 height 22
click at [532, 132] on div "5" at bounding box center [530, 137] width 70 height 13
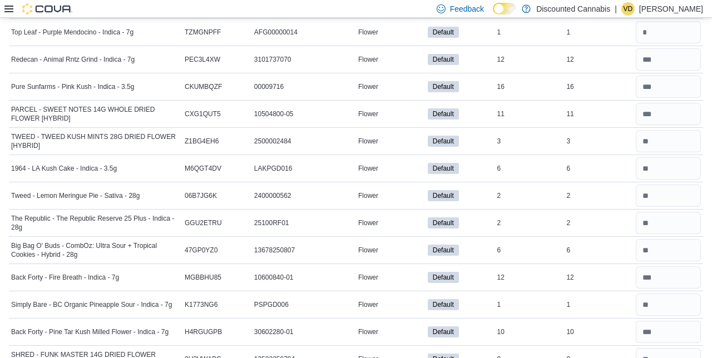
scroll to position [0, 0]
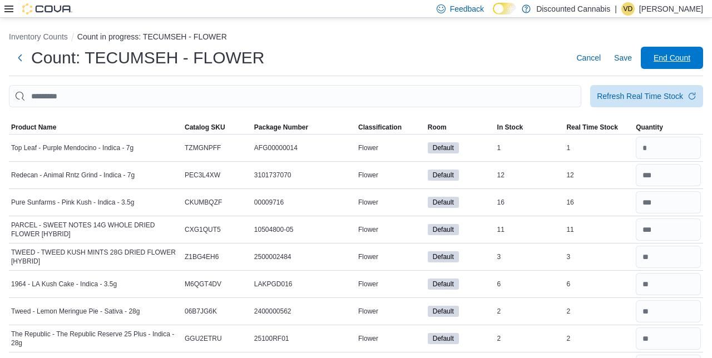
click at [672, 62] on span "End Count" at bounding box center [672, 57] width 37 height 11
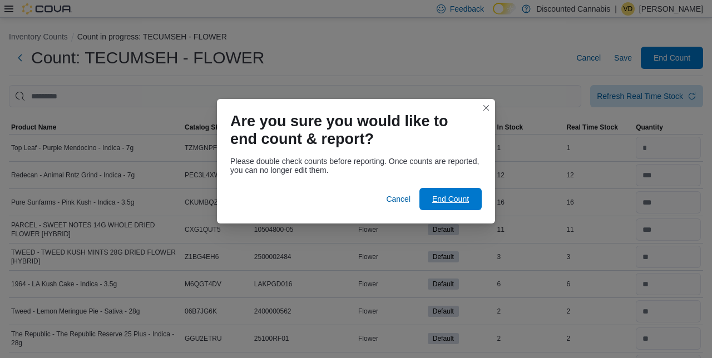
click at [455, 201] on span "End Count" at bounding box center [450, 199] width 37 height 11
click at [449, 203] on span "End Count" at bounding box center [450, 199] width 49 height 22
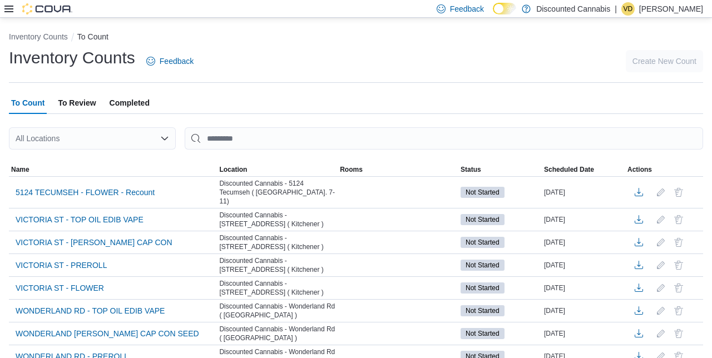
click at [154, 150] on div "All Locations" at bounding box center [92, 138] width 167 height 22
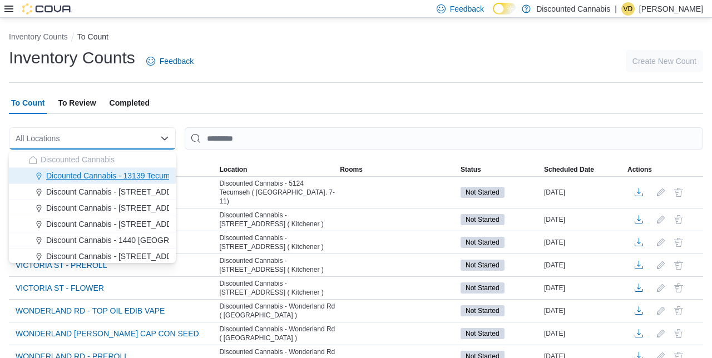
click at [130, 176] on span "Dicounted Cannabis - 13139 Tecumseh ( [GEOGRAPHIC_DATA] )" at bounding box center [160, 175] width 229 height 11
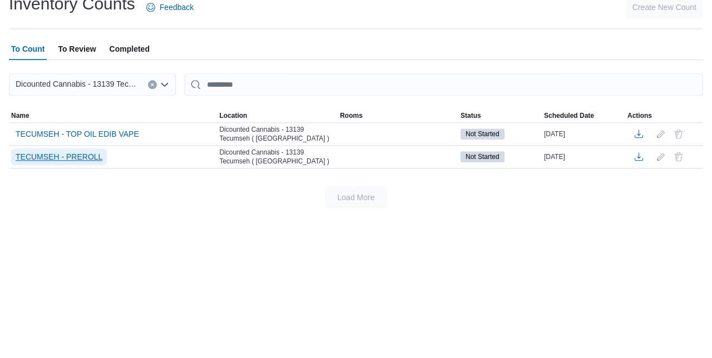
click at [72, 214] on span "TECUMSEH - PREROLL" at bounding box center [59, 210] width 87 height 11
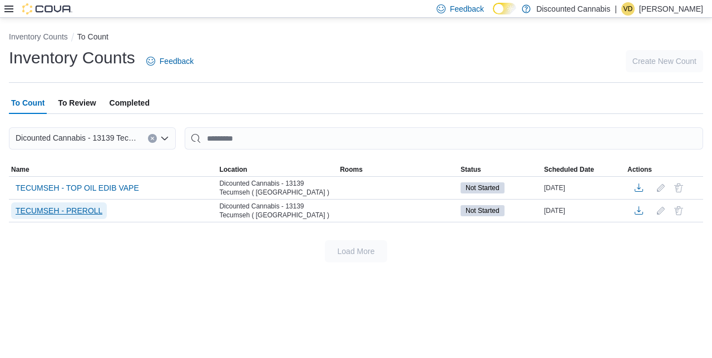
click at [73, 215] on span "TECUMSEH - PREROLL" at bounding box center [59, 210] width 87 height 11
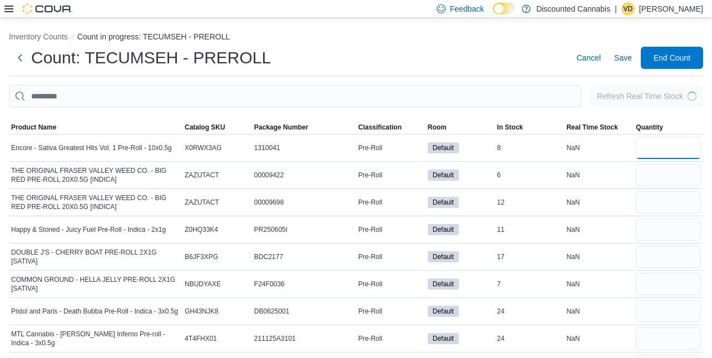
click at [664, 152] on input "number" at bounding box center [668, 148] width 65 height 22
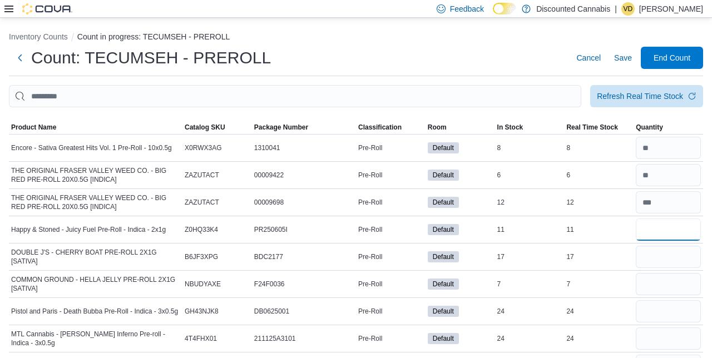
click at [661, 233] on input "number" at bounding box center [668, 230] width 65 height 22
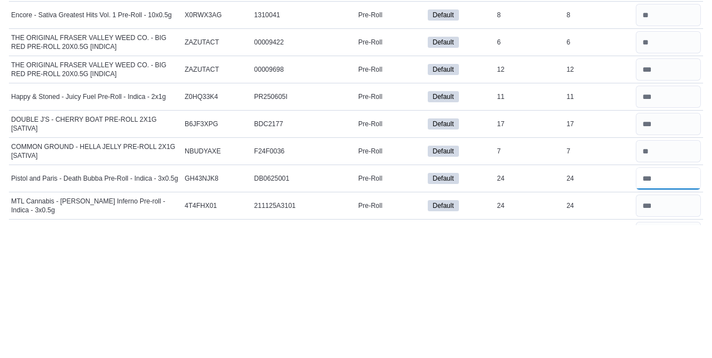
click at [677, 315] on input "number" at bounding box center [668, 312] width 65 height 22
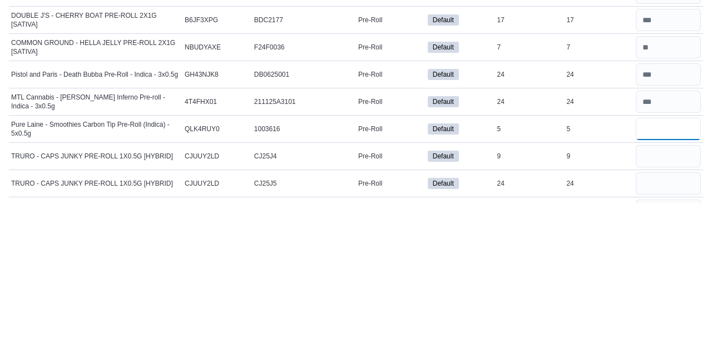
scroll to position [87, 0]
